Goal: Transaction & Acquisition: Purchase product/service

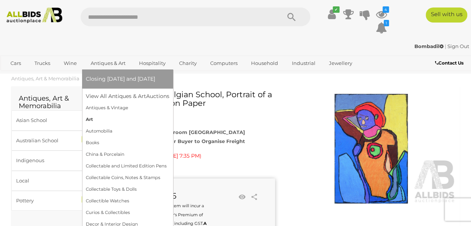
click at [105, 121] on link "Art" at bounding box center [128, 120] width 84 height 12
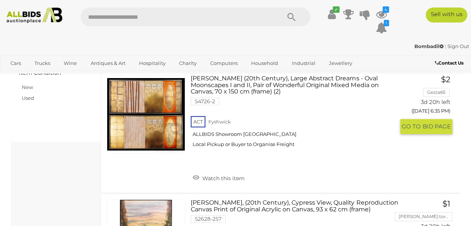
scroll to position [340, 0]
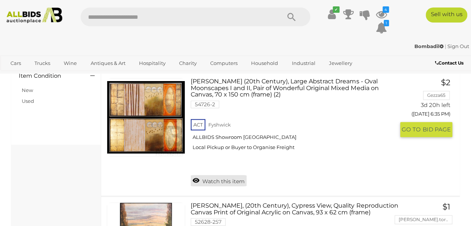
click at [222, 184] on link "Watch this item" at bounding box center [219, 180] width 56 height 11
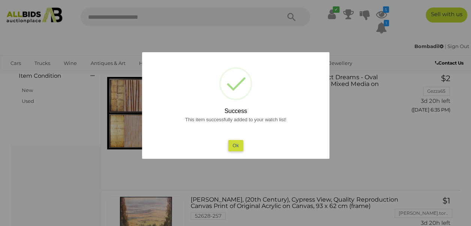
scroll to position [403, 0]
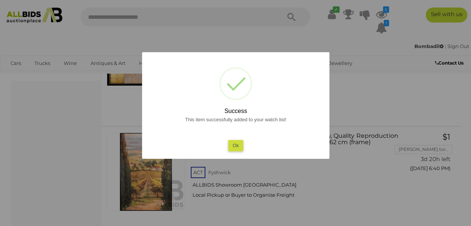
click at [238, 145] on button "Ok" at bounding box center [235, 145] width 15 height 11
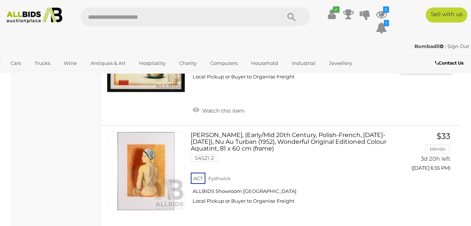
scroll to position [1018, 0]
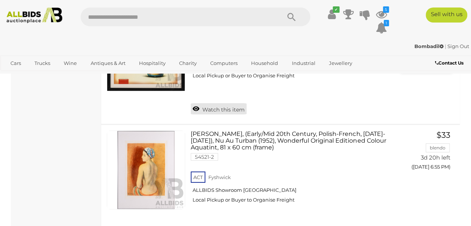
click at [220, 114] on link "Watch this item" at bounding box center [219, 108] width 56 height 11
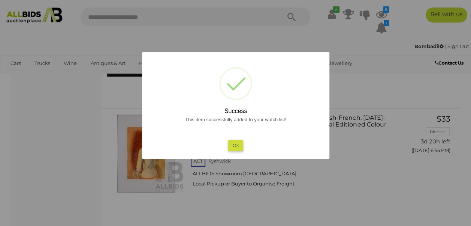
click at [340, 123] on div at bounding box center [235, 113] width 471 height 226
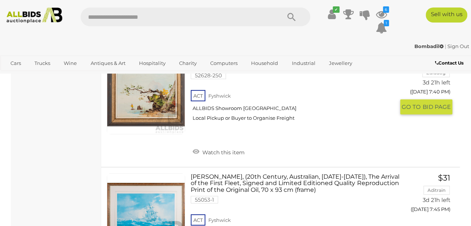
scroll to position [2431, 0]
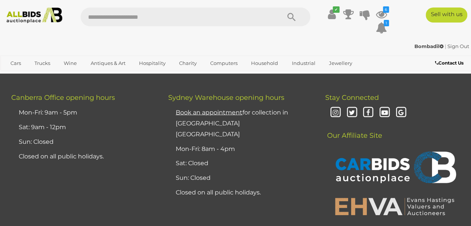
click at [151, 29] on span "2" at bounding box center [151, 25] width 3 height 7
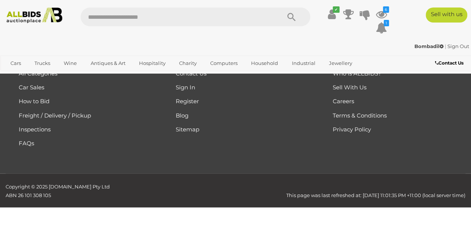
scroll to position [101, 0]
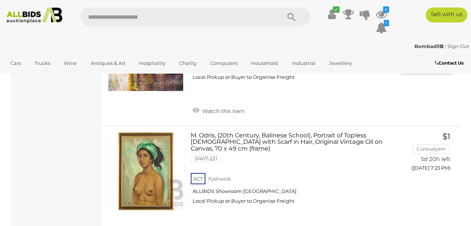
scroll to position [2315, 0]
click at [226, 115] on link "Watch this item" at bounding box center [219, 109] width 56 height 11
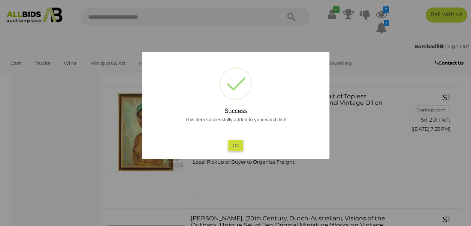
click at [313, 162] on div at bounding box center [235, 113] width 471 height 226
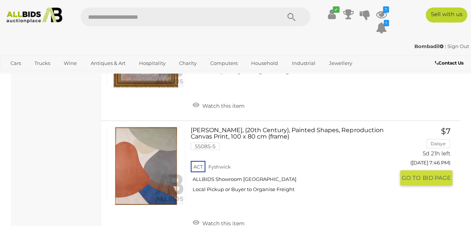
scroll to position [3643, 0]
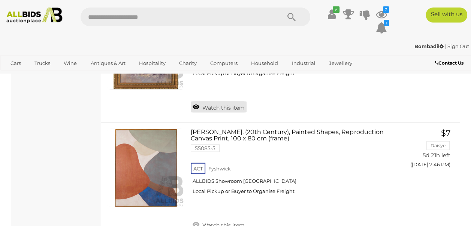
click at [217, 112] on link "Watch this item" at bounding box center [219, 106] width 56 height 11
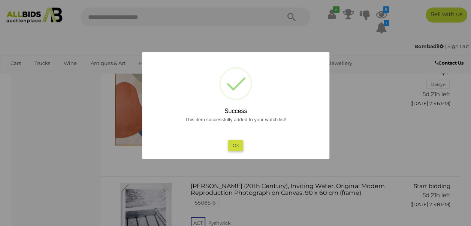
click at [349, 182] on div at bounding box center [235, 113] width 471 height 226
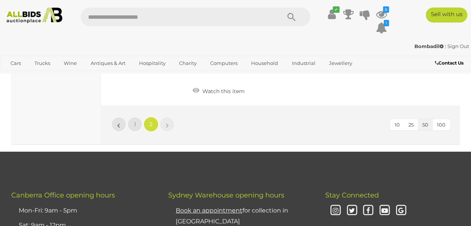
scroll to position [4135, 0]
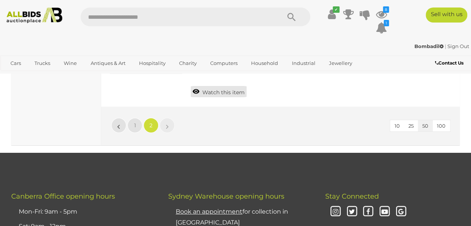
click at [225, 97] on link "Watch this item" at bounding box center [219, 91] width 56 height 11
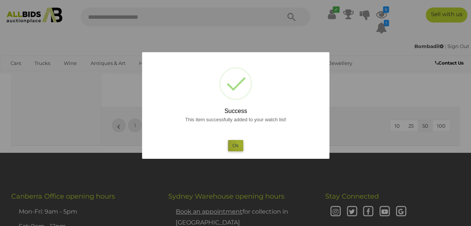
click at [239, 144] on button "Ok" at bounding box center [235, 145] width 15 height 11
